Goal: Transaction & Acquisition: Book appointment/travel/reservation

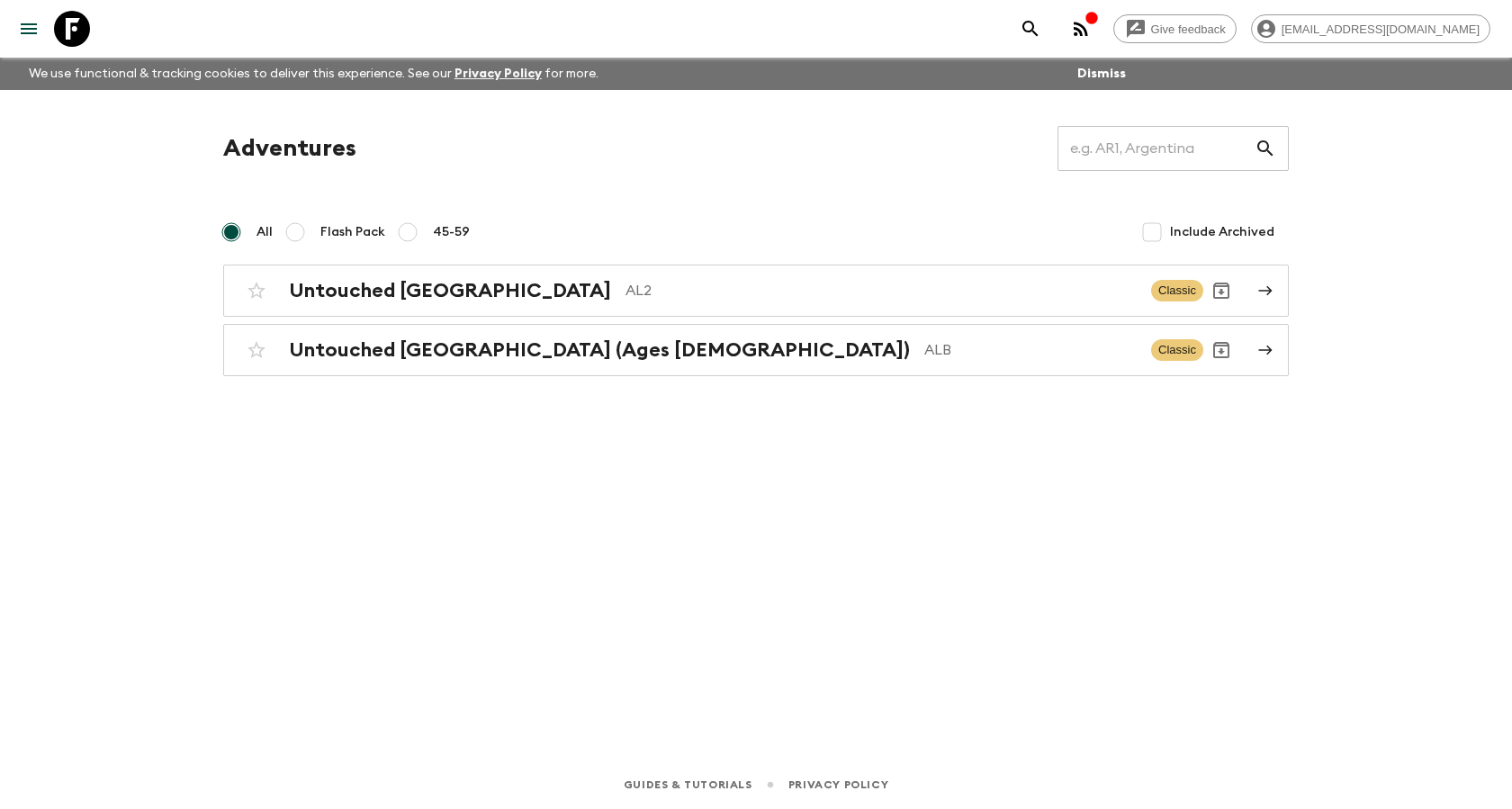
click at [22, 24] on icon "menu" at bounding box center [29, 29] width 16 height 11
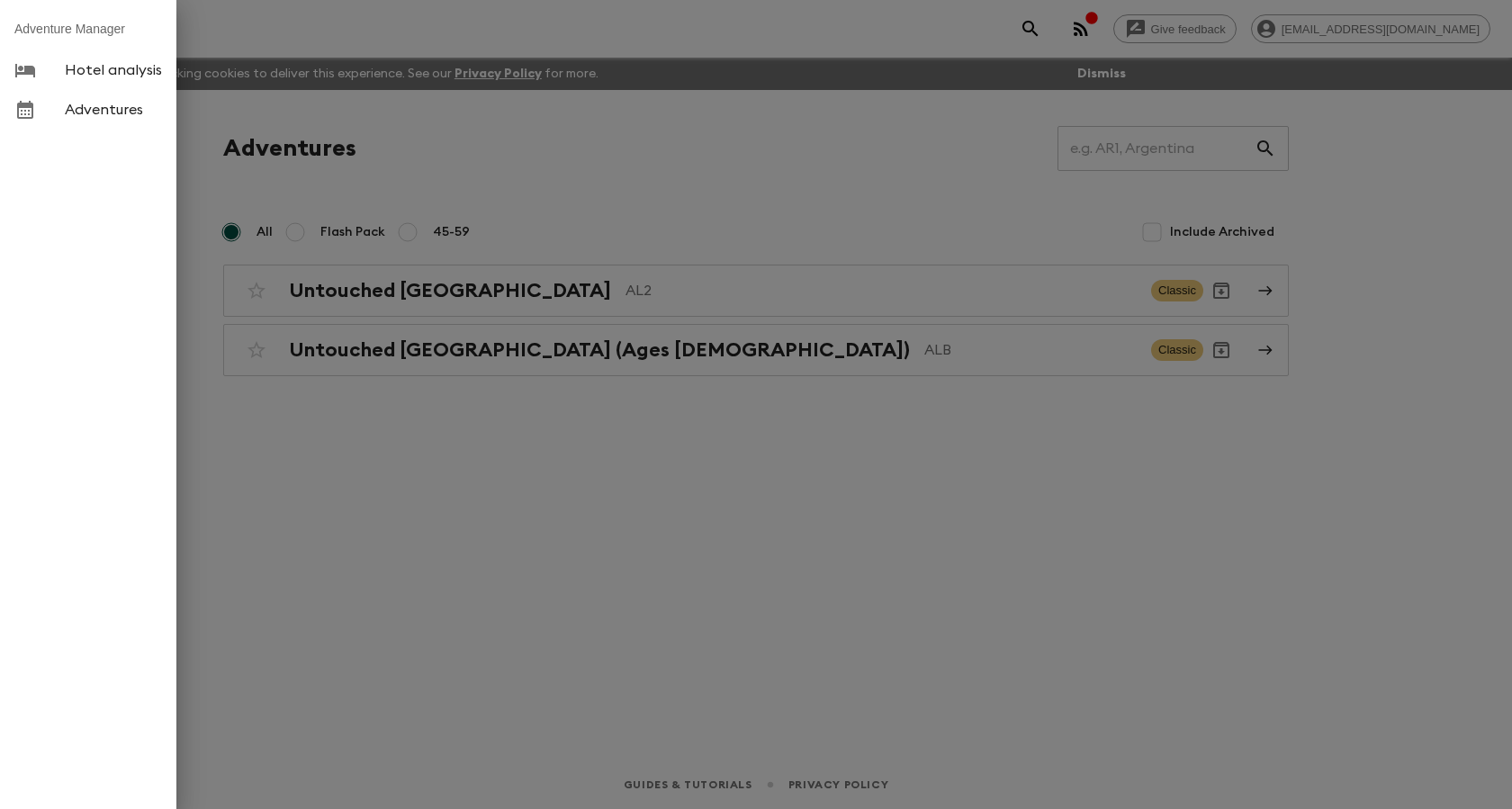
drag, startPoint x: 621, startPoint y: 706, endPoint x: 668, endPoint y: 556, distance: 157.2
click at [622, 707] on div at bounding box center [756, 404] width 1512 height 809
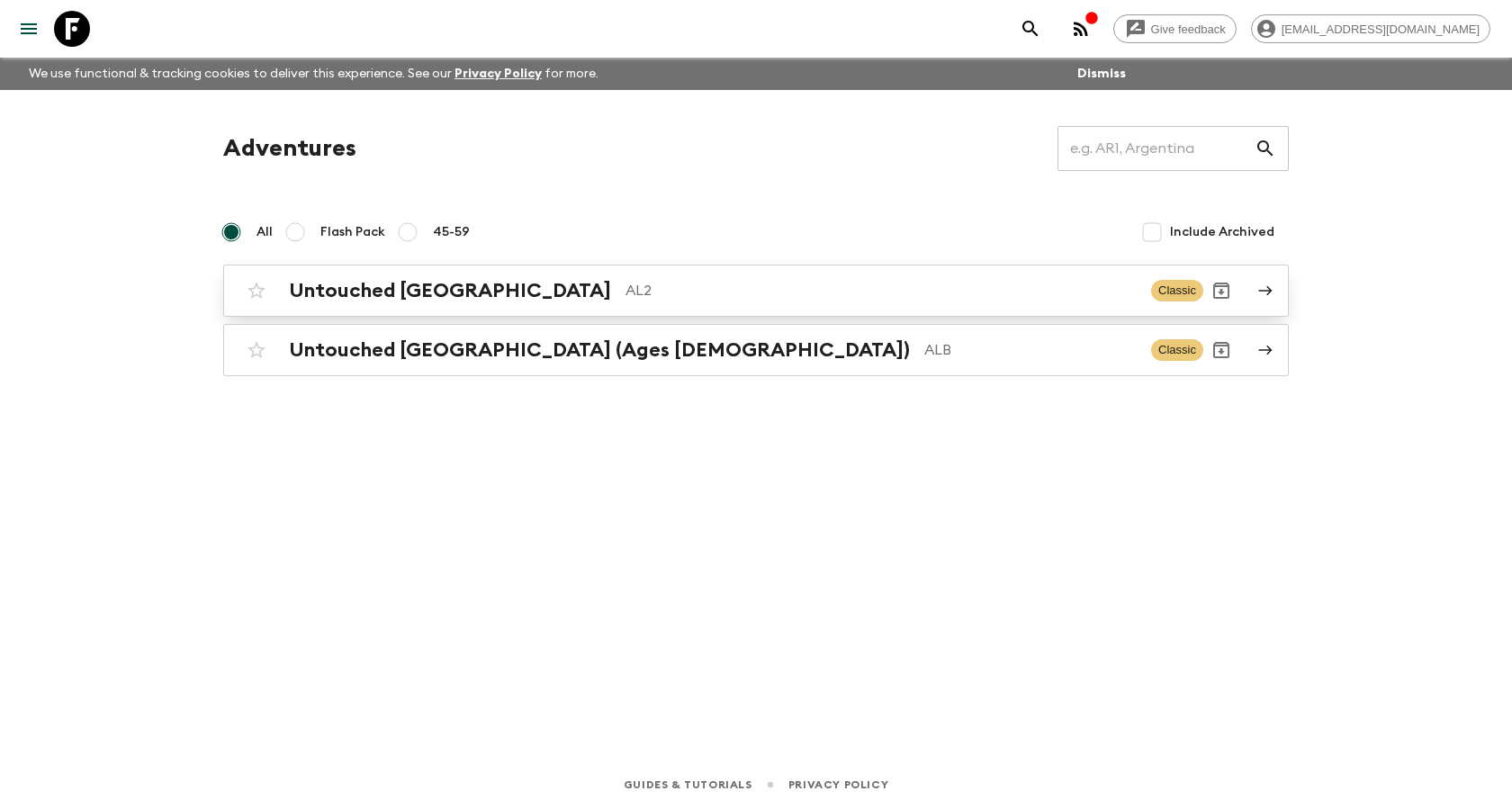
click at [378, 296] on h2 "Untouched [GEOGRAPHIC_DATA]" at bounding box center [450, 291] width 322 height 24
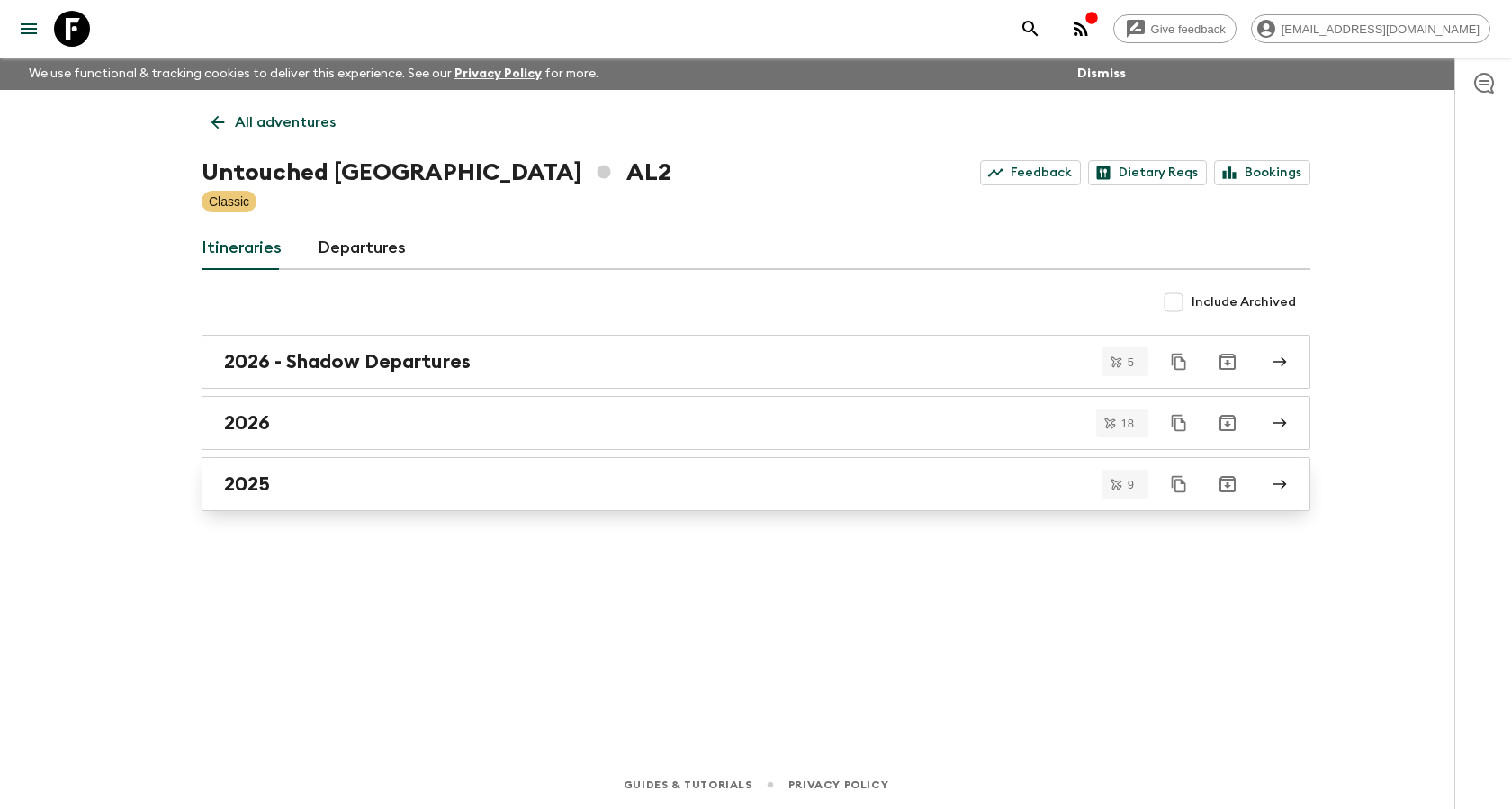
click at [426, 476] on div "2025" at bounding box center [739, 484] width 1030 height 24
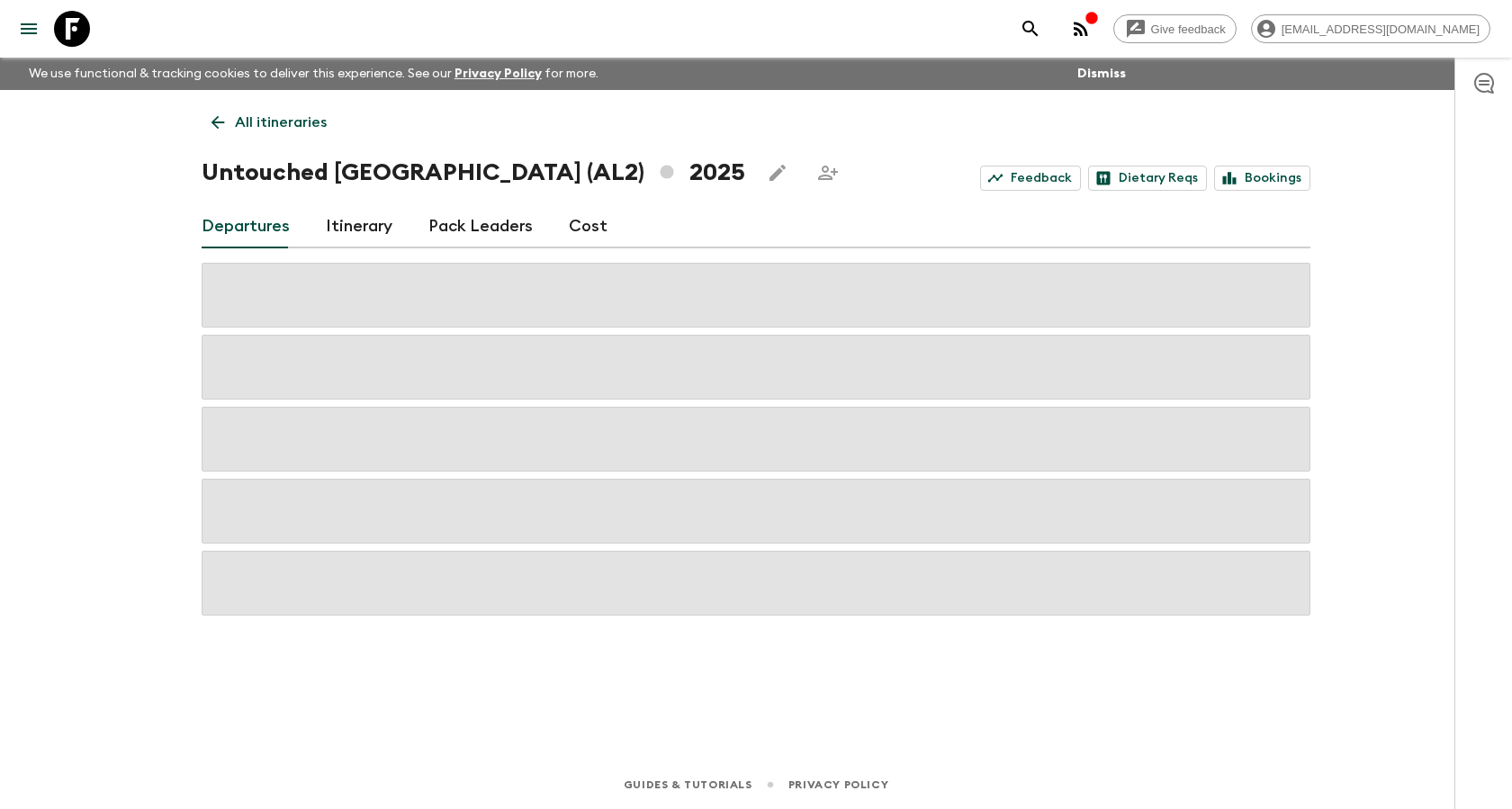
click at [1035, 181] on link "Feedback" at bounding box center [1030, 178] width 101 height 25
